Goal: Navigation & Orientation: Find specific page/section

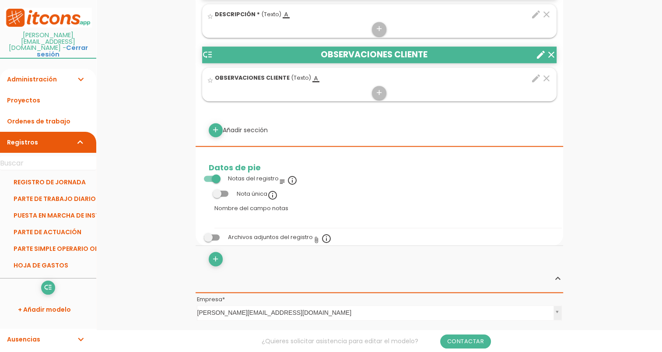
scroll to position [1487, 0]
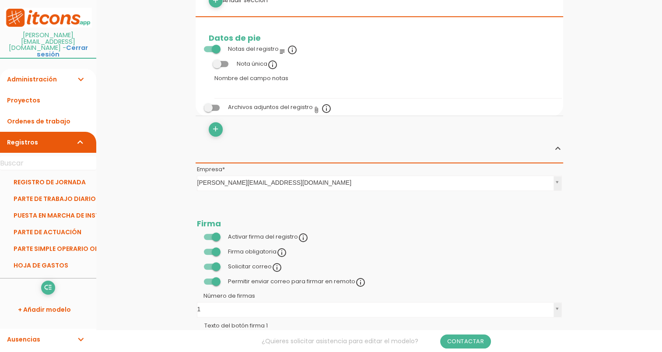
scroll to position [525, 0]
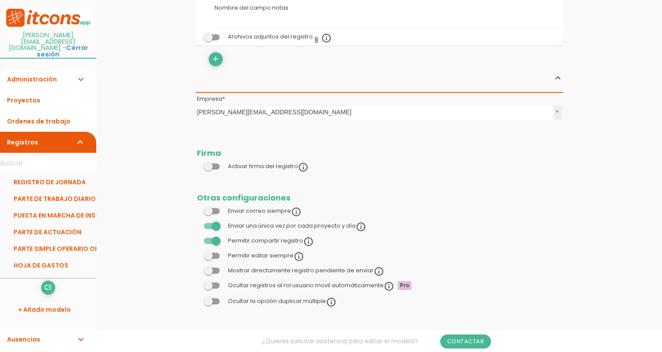
scroll to position [528, 0]
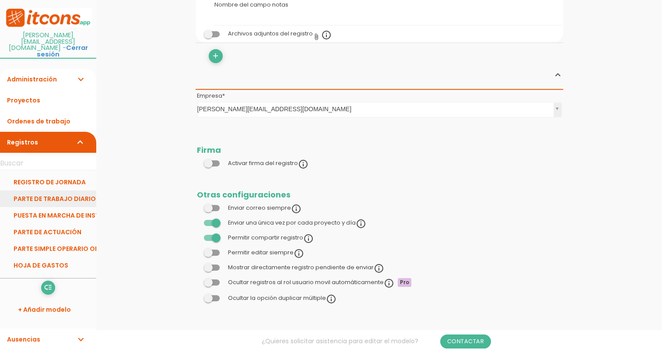
click at [61, 190] on link "PARTE DE TRABAJO DIARIO" at bounding box center [48, 198] width 96 height 17
